Goal: Find specific page/section

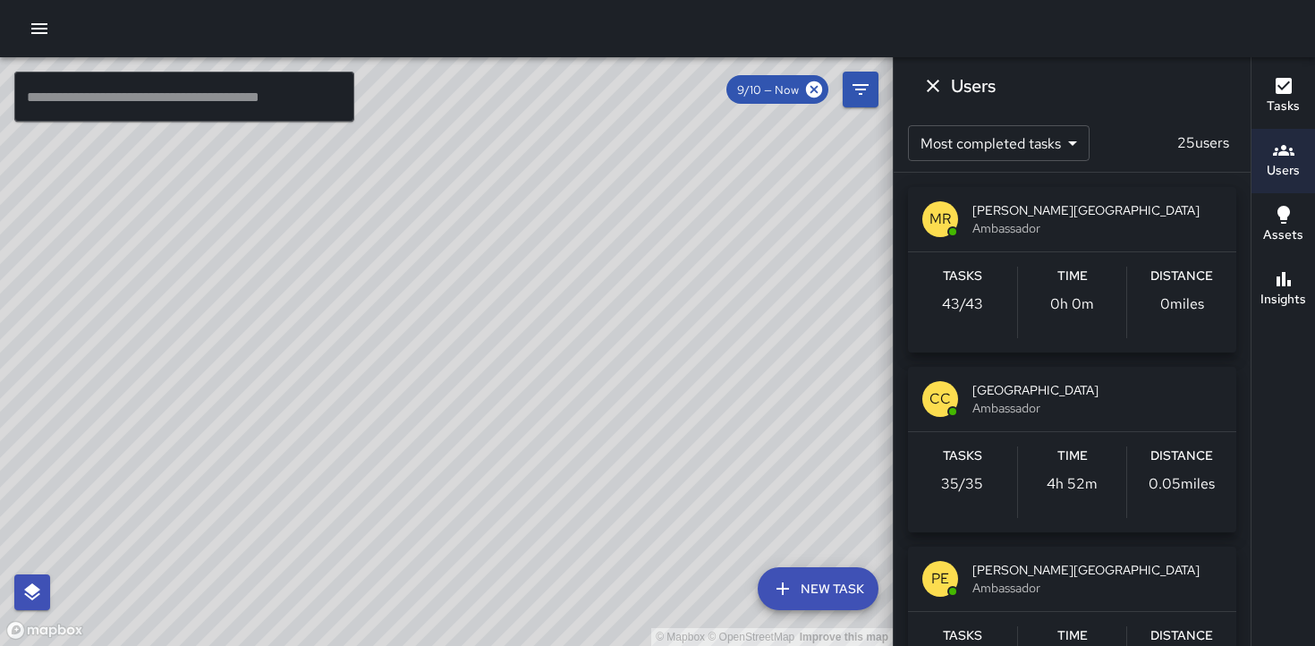
scroll to position [3317, 0]
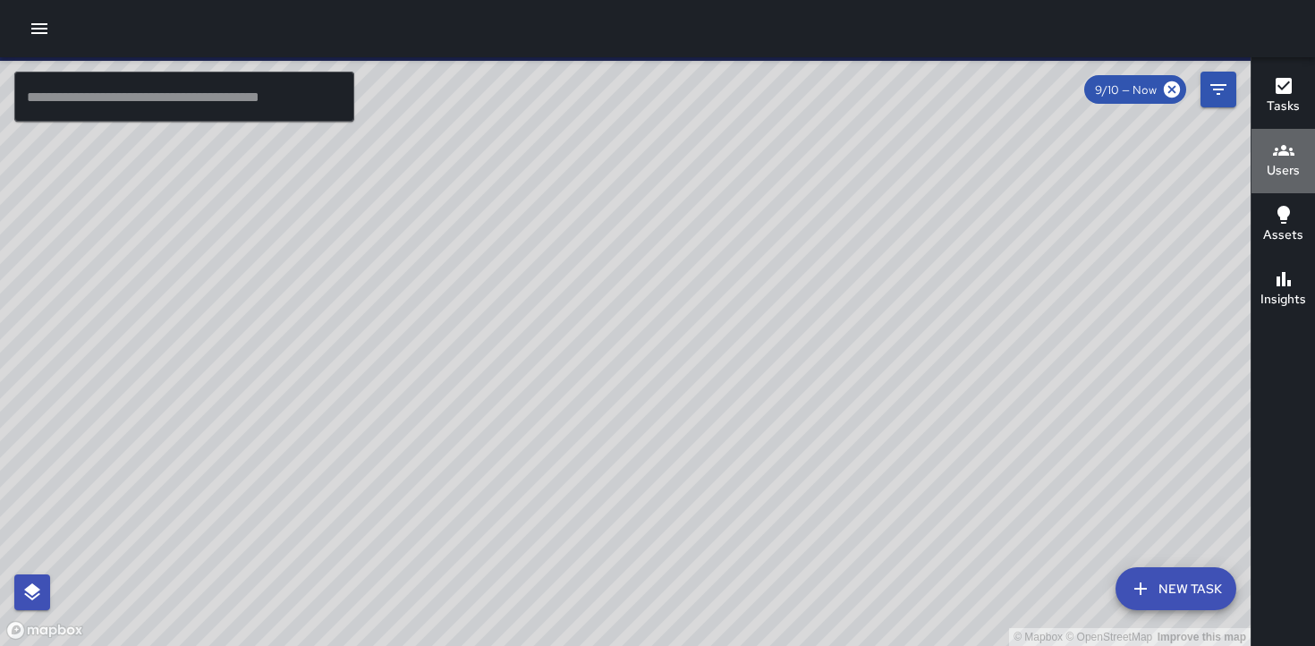
click at [1283, 164] on h6 "Users" at bounding box center [1283, 171] width 33 height 20
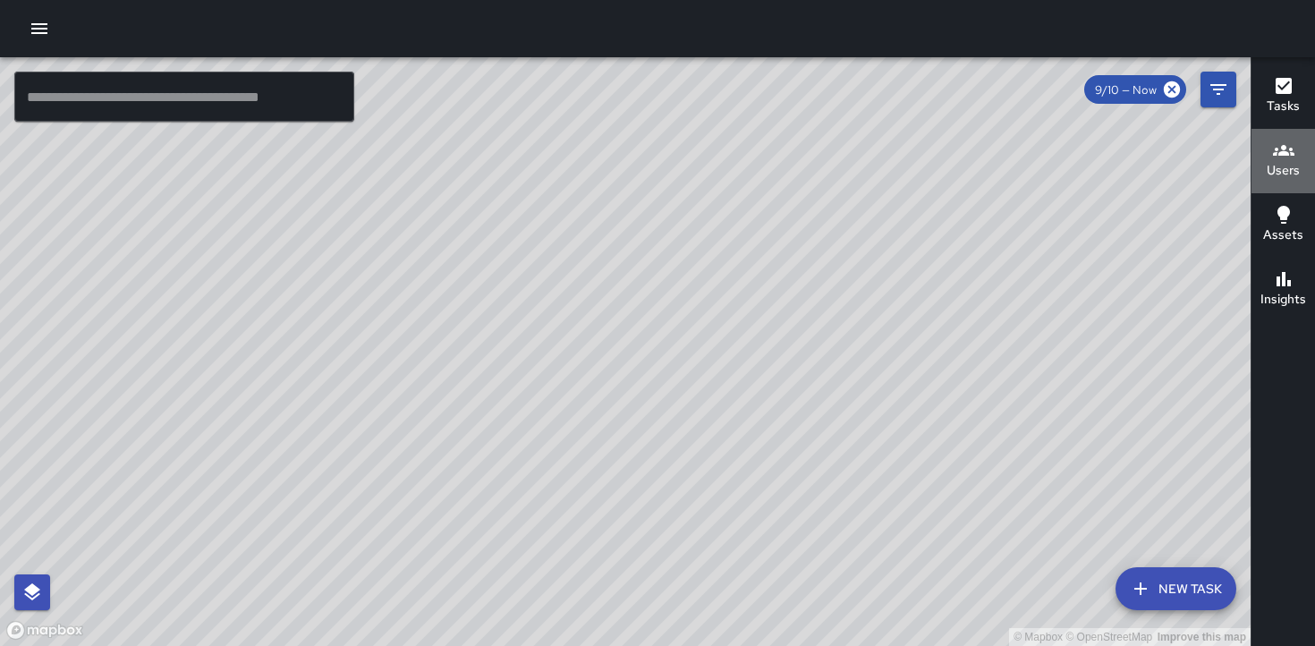
click at [1280, 168] on h6 "Users" at bounding box center [1283, 171] width 33 height 20
click at [1279, 163] on h6 "Users" at bounding box center [1283, 171] width 33 height 20
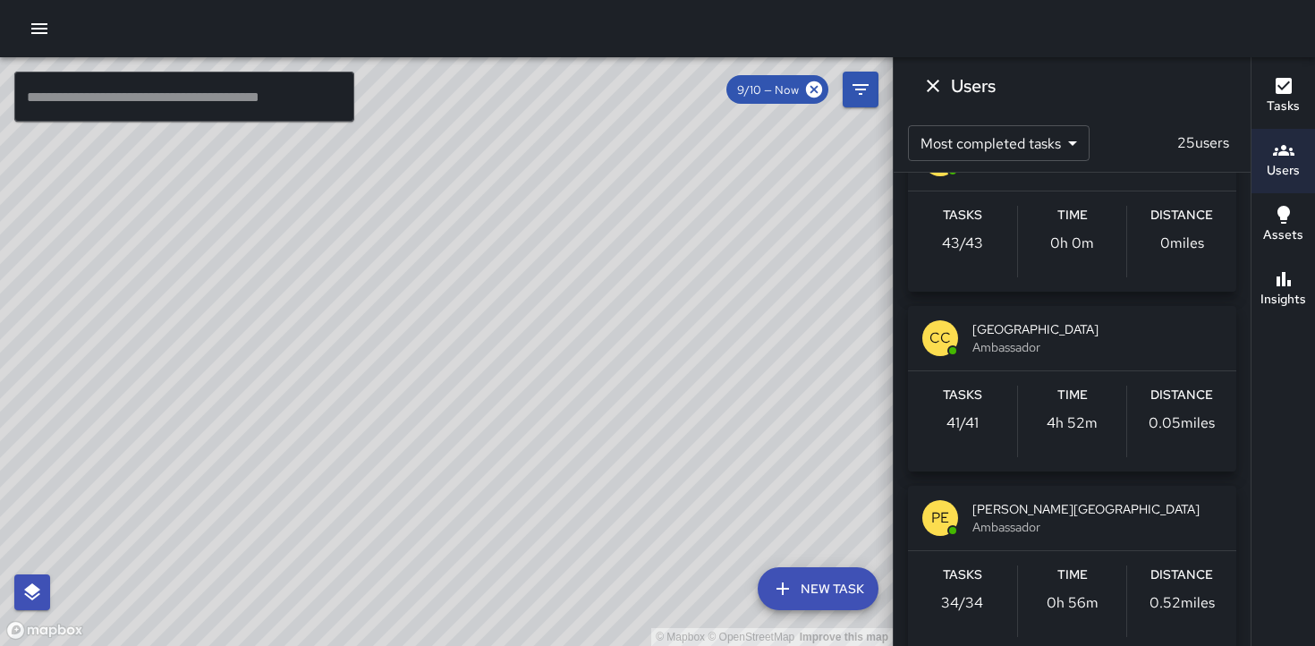
scroll to position [64, 0]
